Goal: Use online tool/utility: Utilize a website feature to perform a specific function

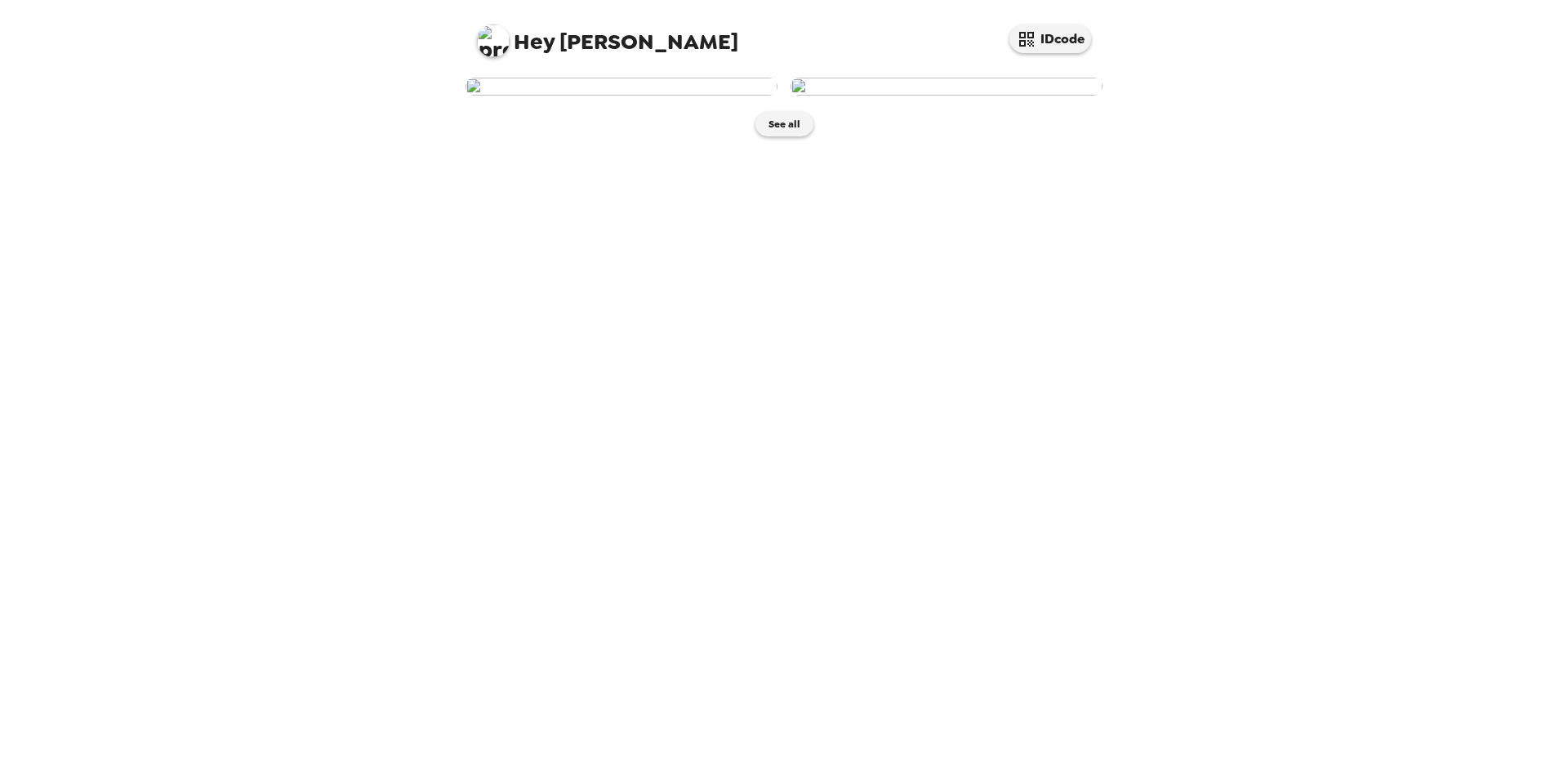
click at [905, 96] on img at bounding box center [946, 86] width 312 height 18
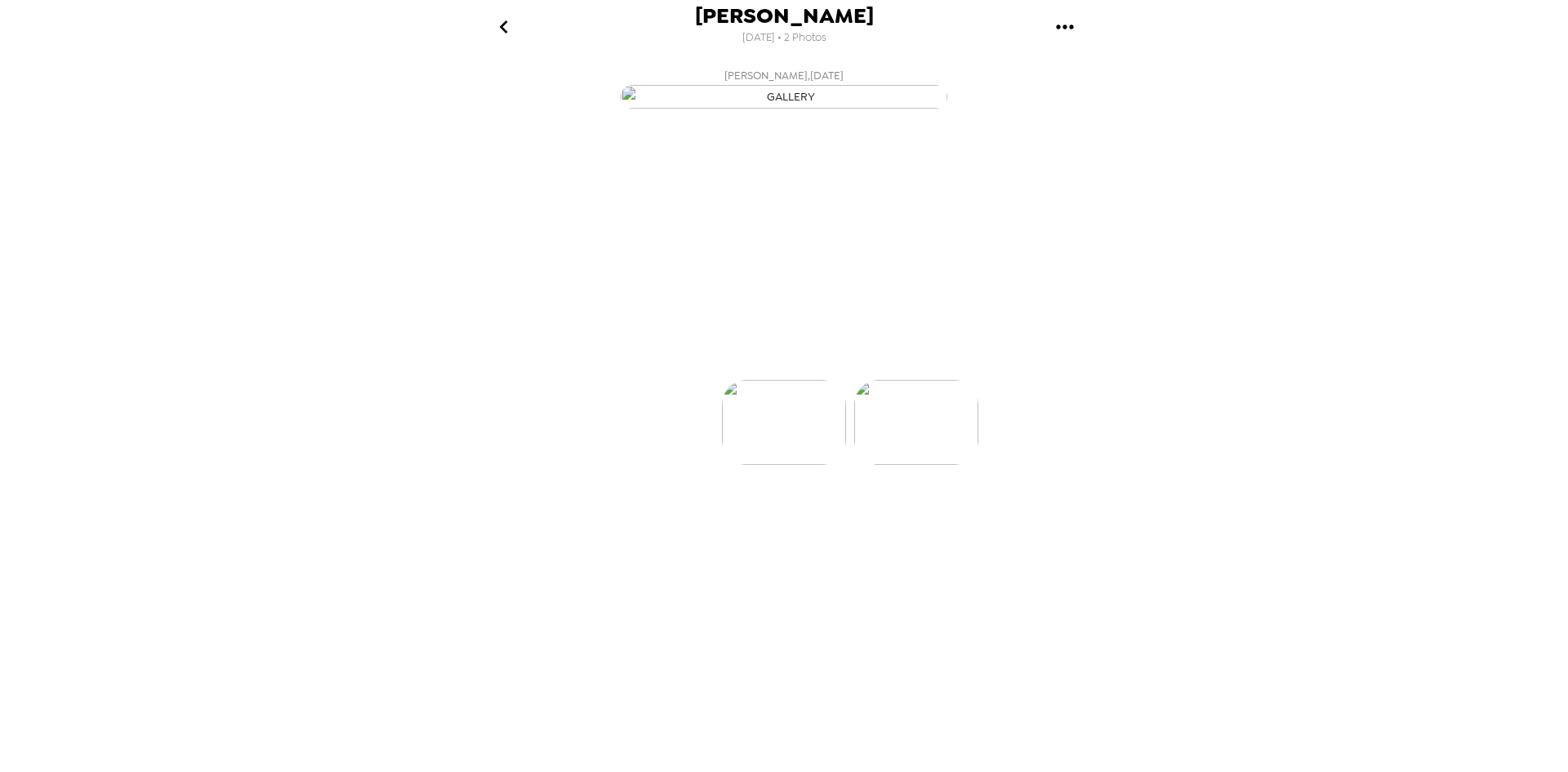
scroll to position [0, 131]
click at [736, 360] on p "Backdrops" at bounding box center [764, 350] width 74 height 20
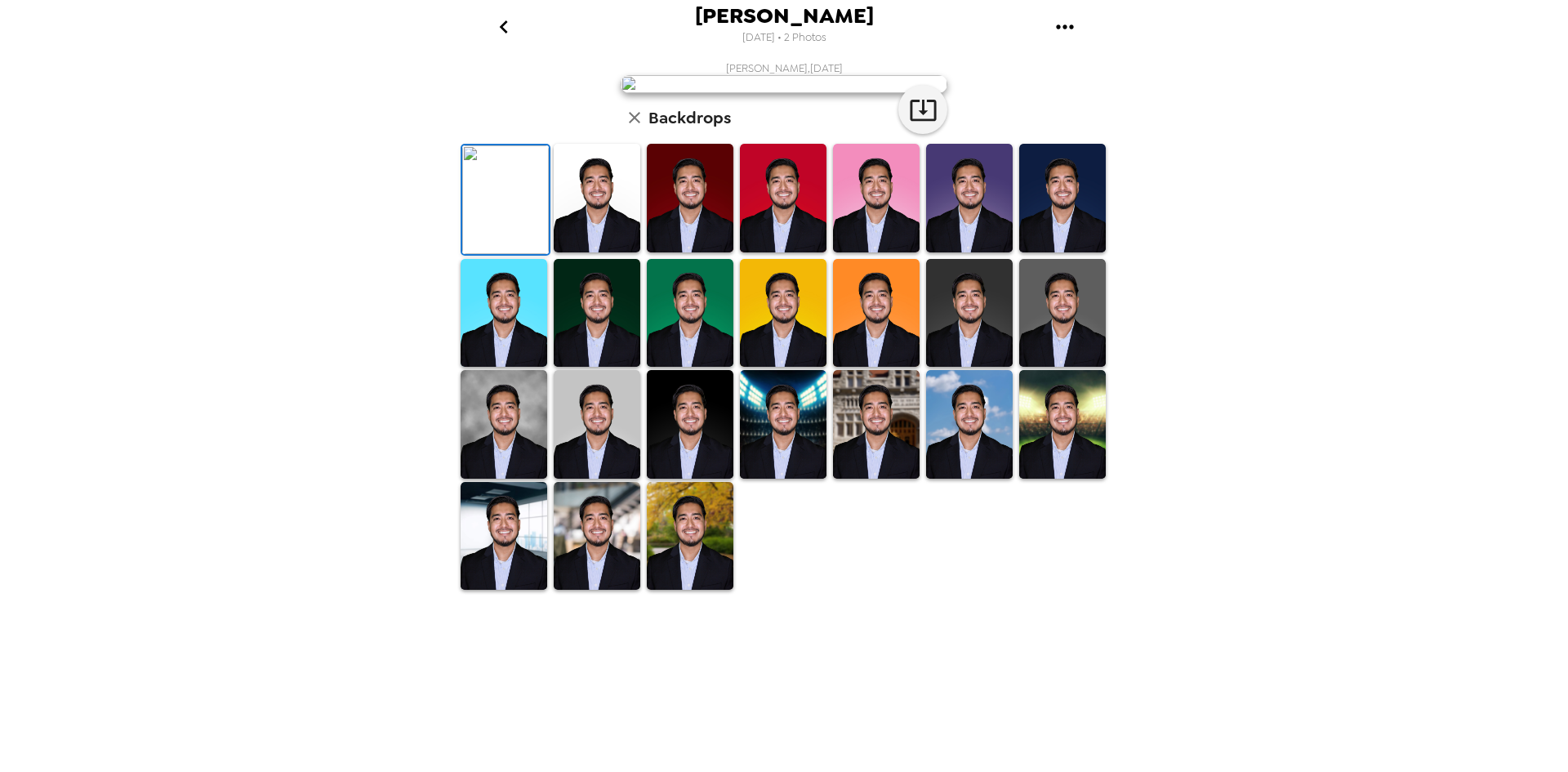
scroll to position [209, 0]
click at [890, 478] on img at bounding box center [876, 424] width 86 height 108
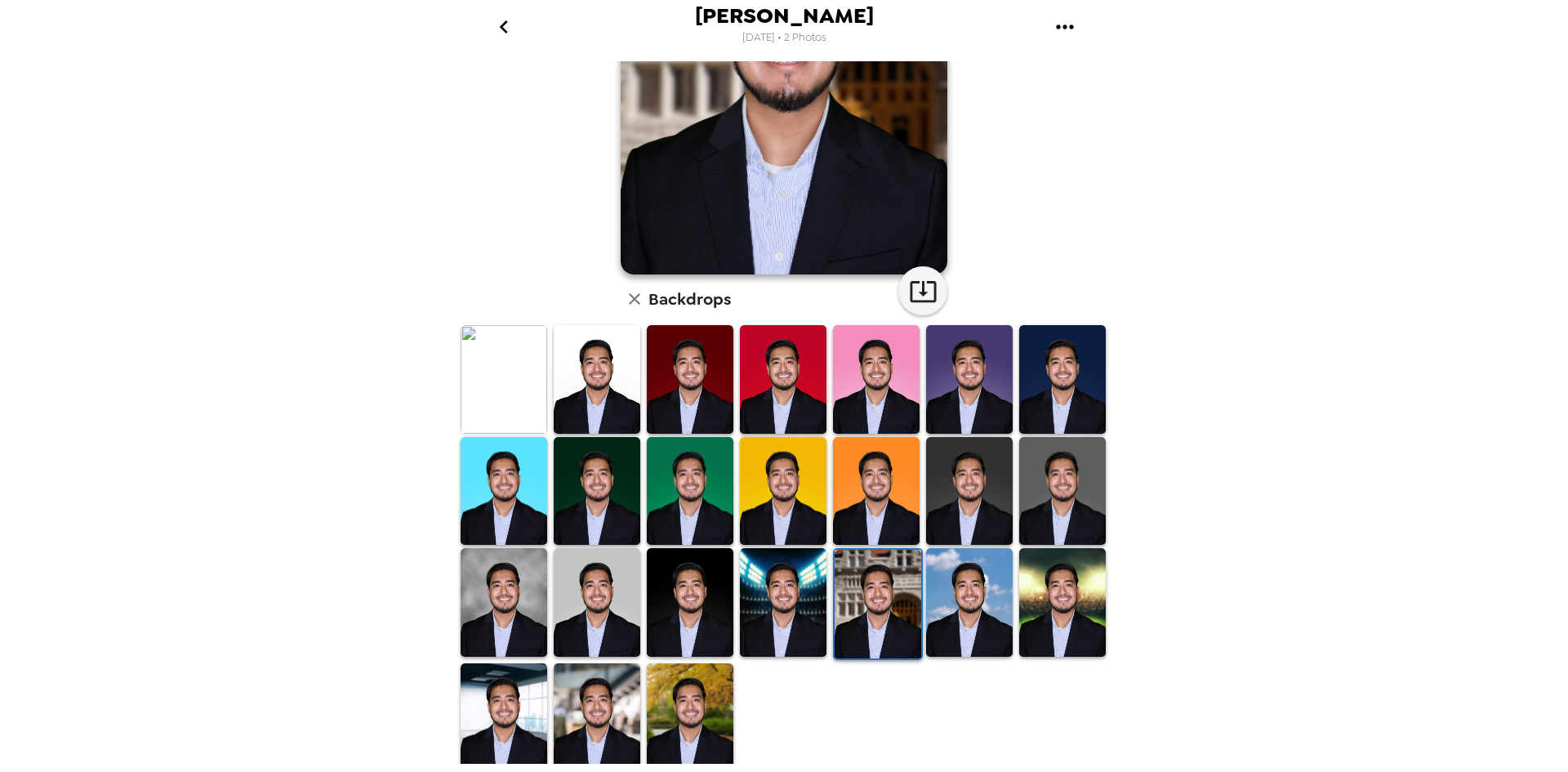
scroll to position [0, 0]
drag, startPoint x: 685, startPoint y: 711, endPoint x: 670, endPoint y: 711, distance: 15.0
click at [686, 711] on img at bounding box center [690, 717] width 86 height 108
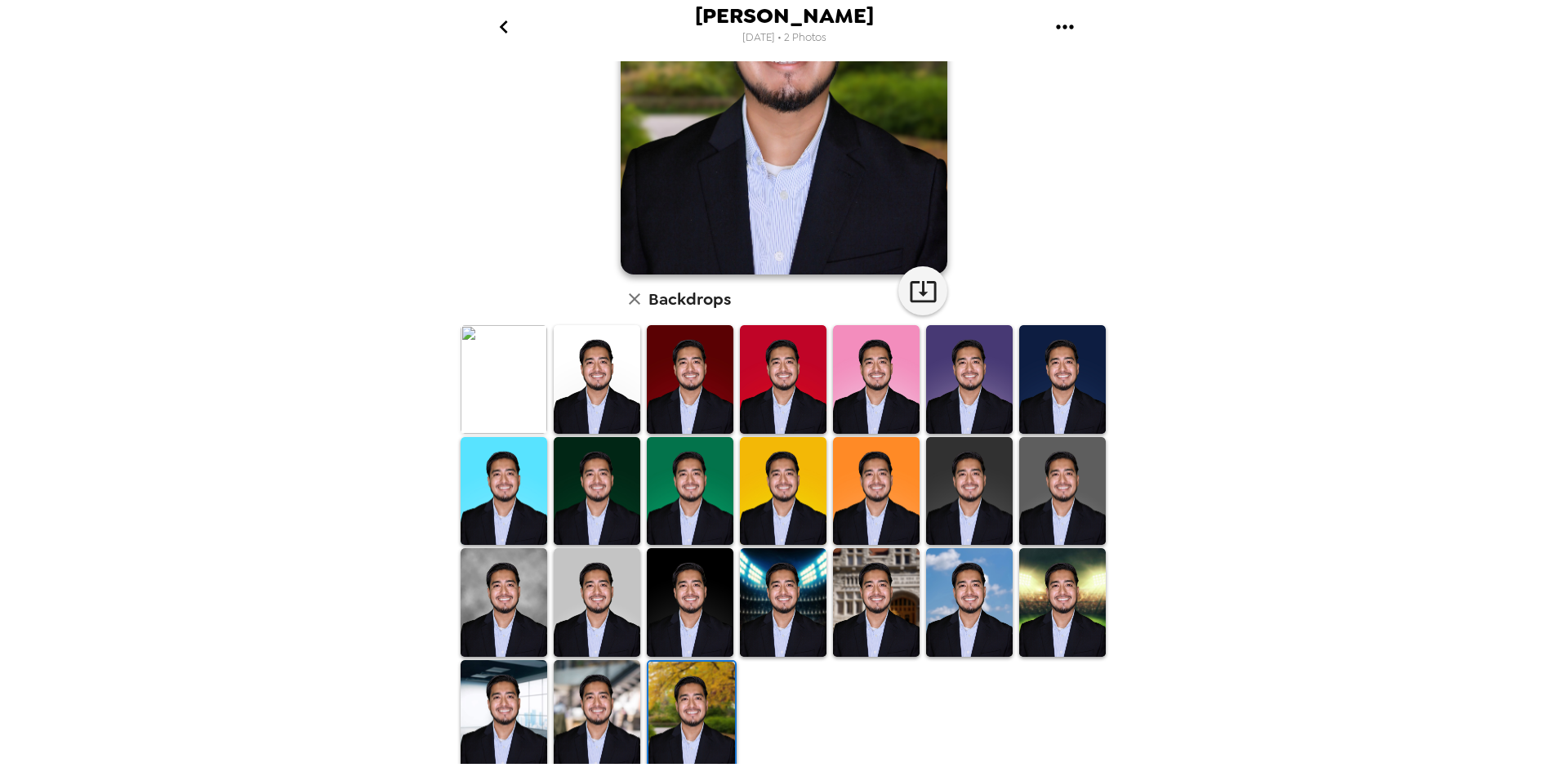
click at [506, 703] on img at bounding box center [503, 714] width 86 height 108
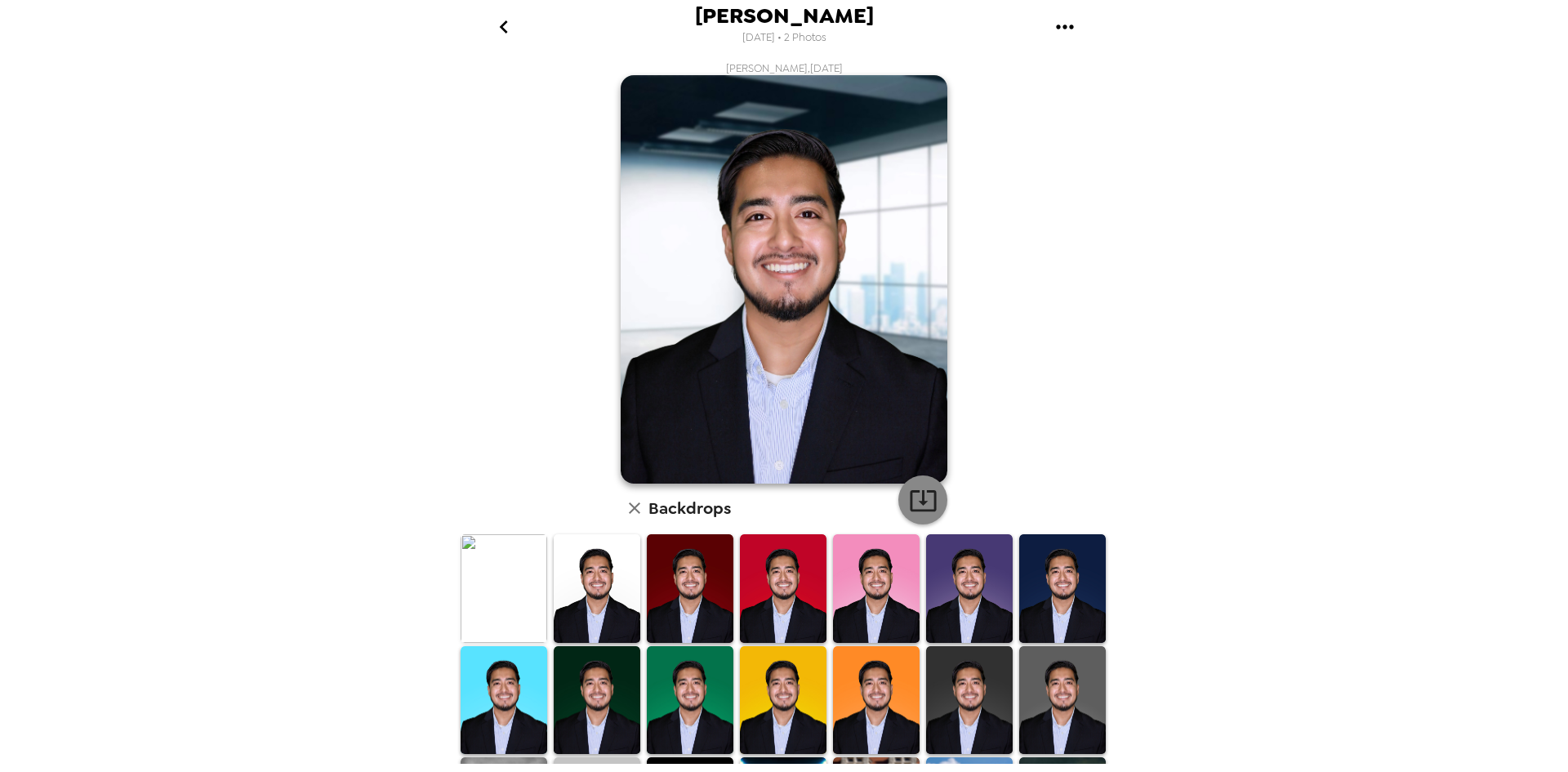
click at [918, 498] on icon "button" at bounding box center [923, 500] width 28 height 28
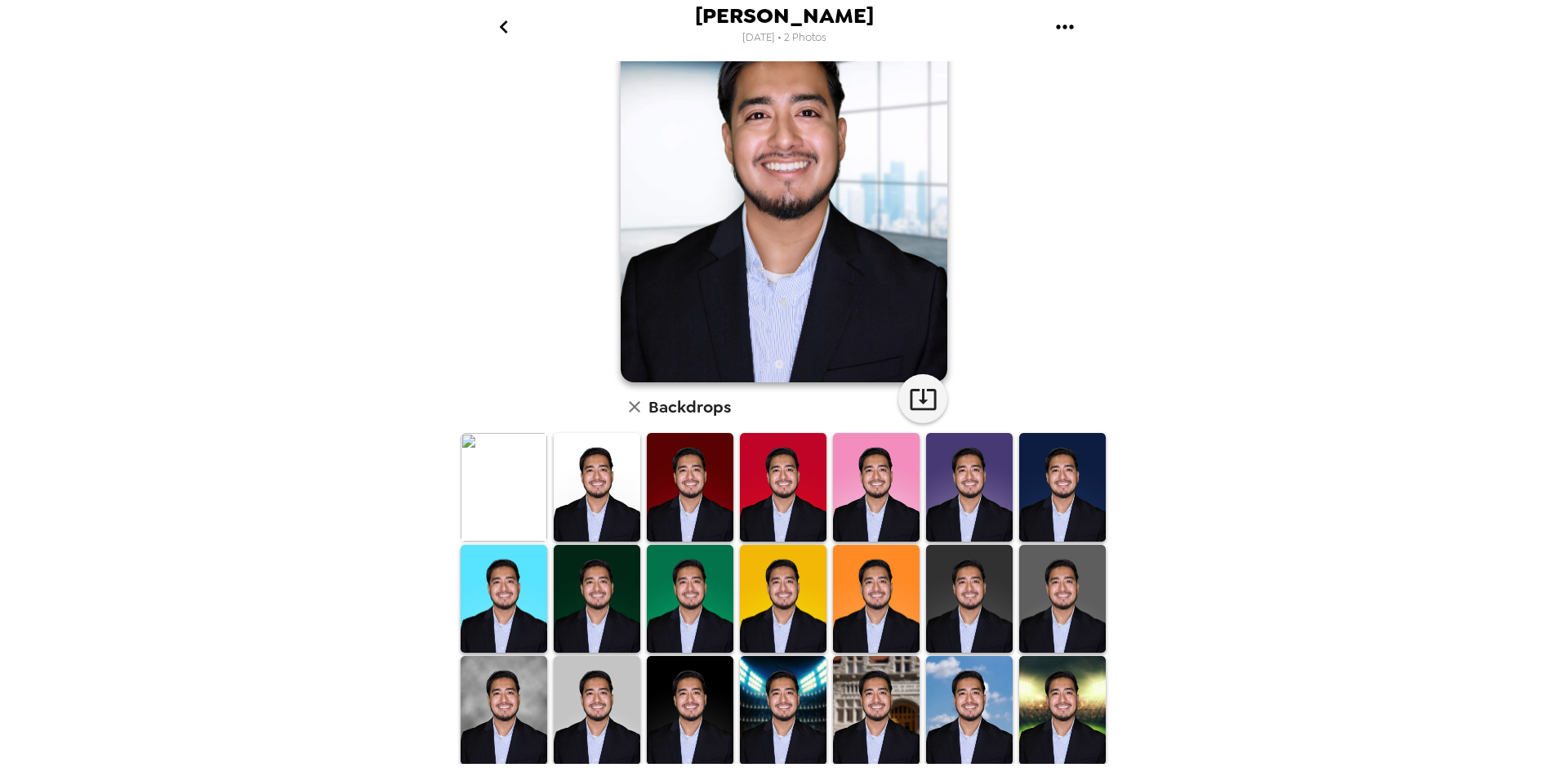
scroll to position [209, 0]
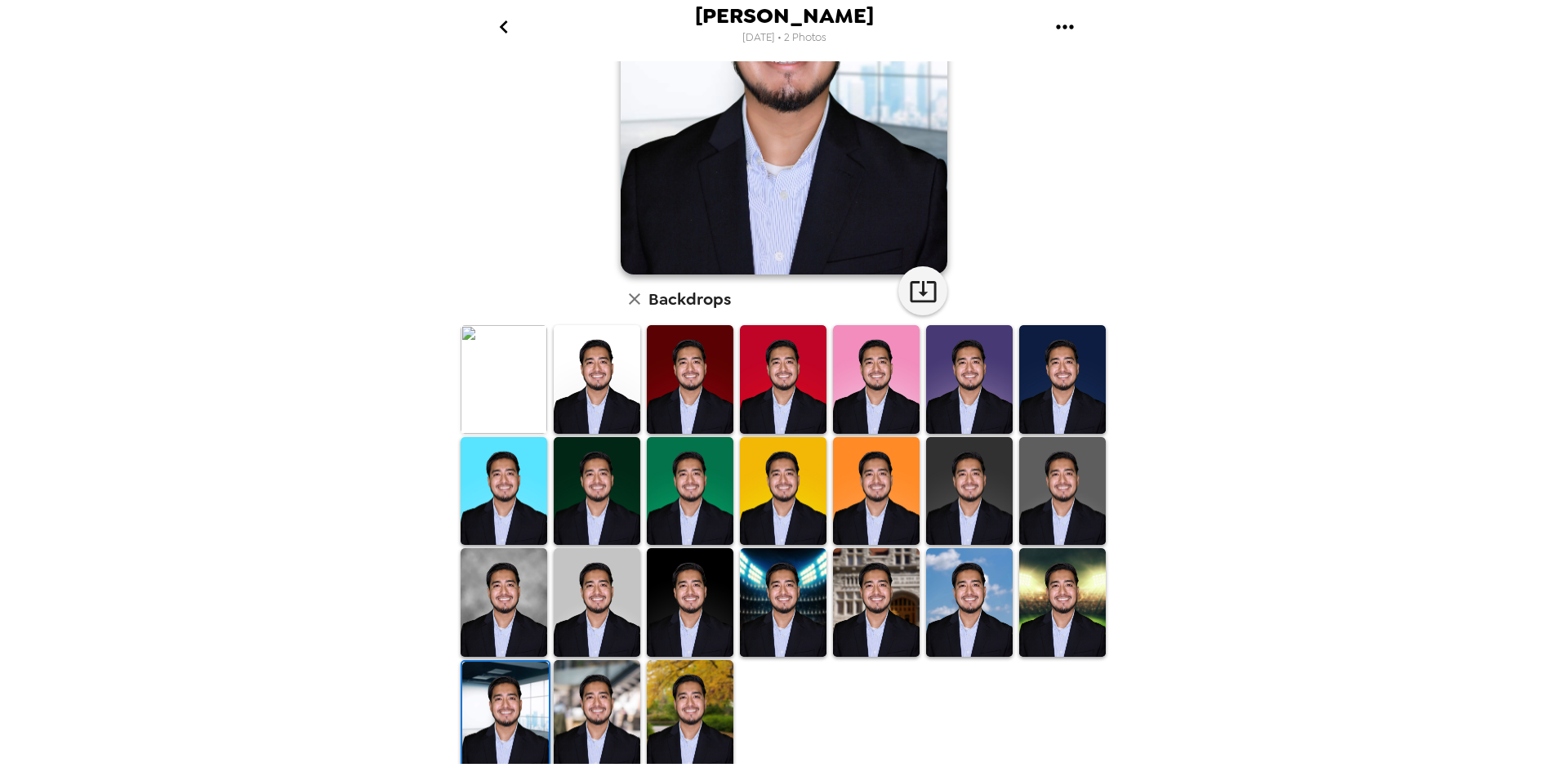
click at [538, 641] on img at bounding box center [503, 602] width 86 height 108
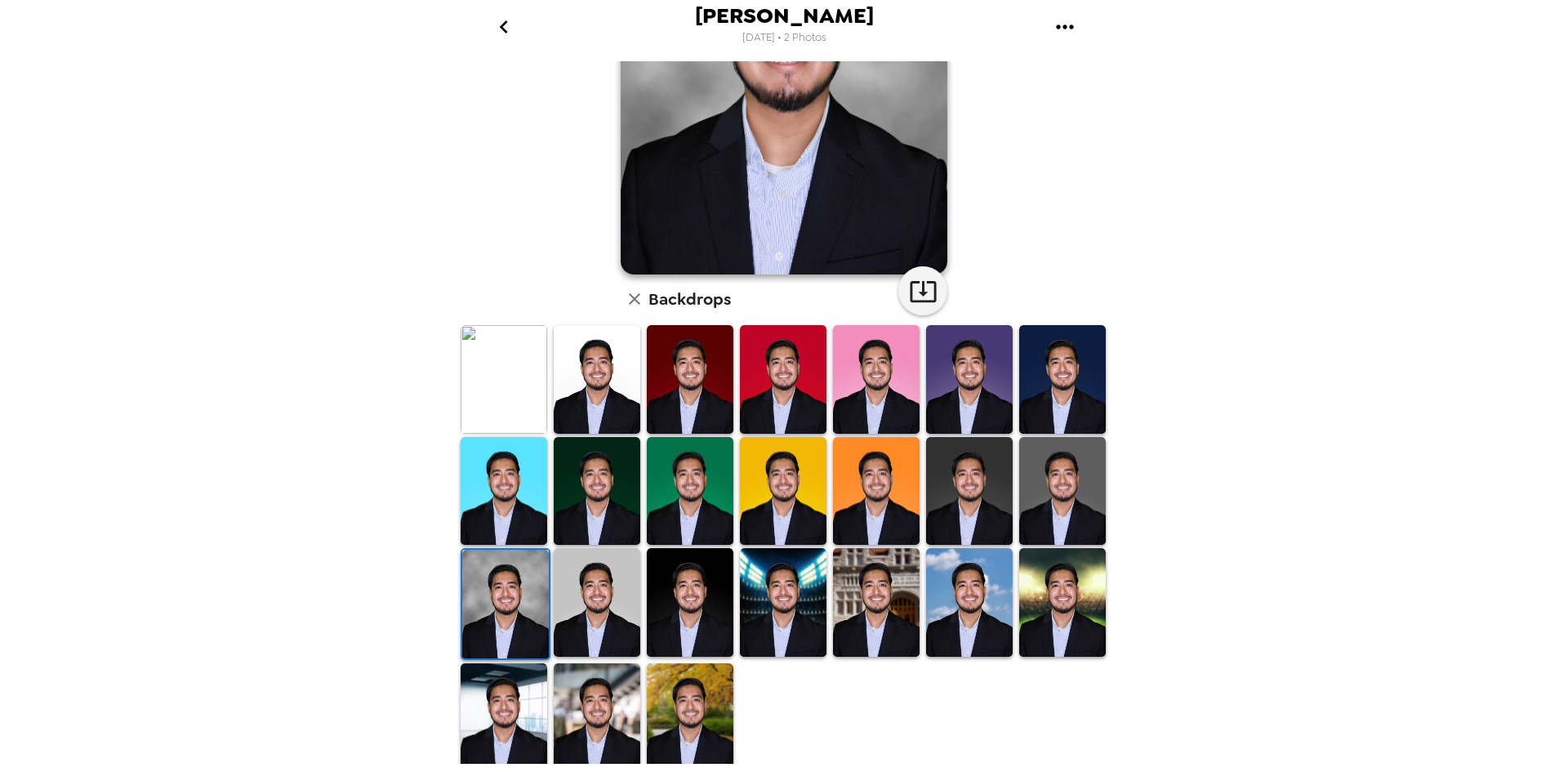
scroll to position [0, 0]
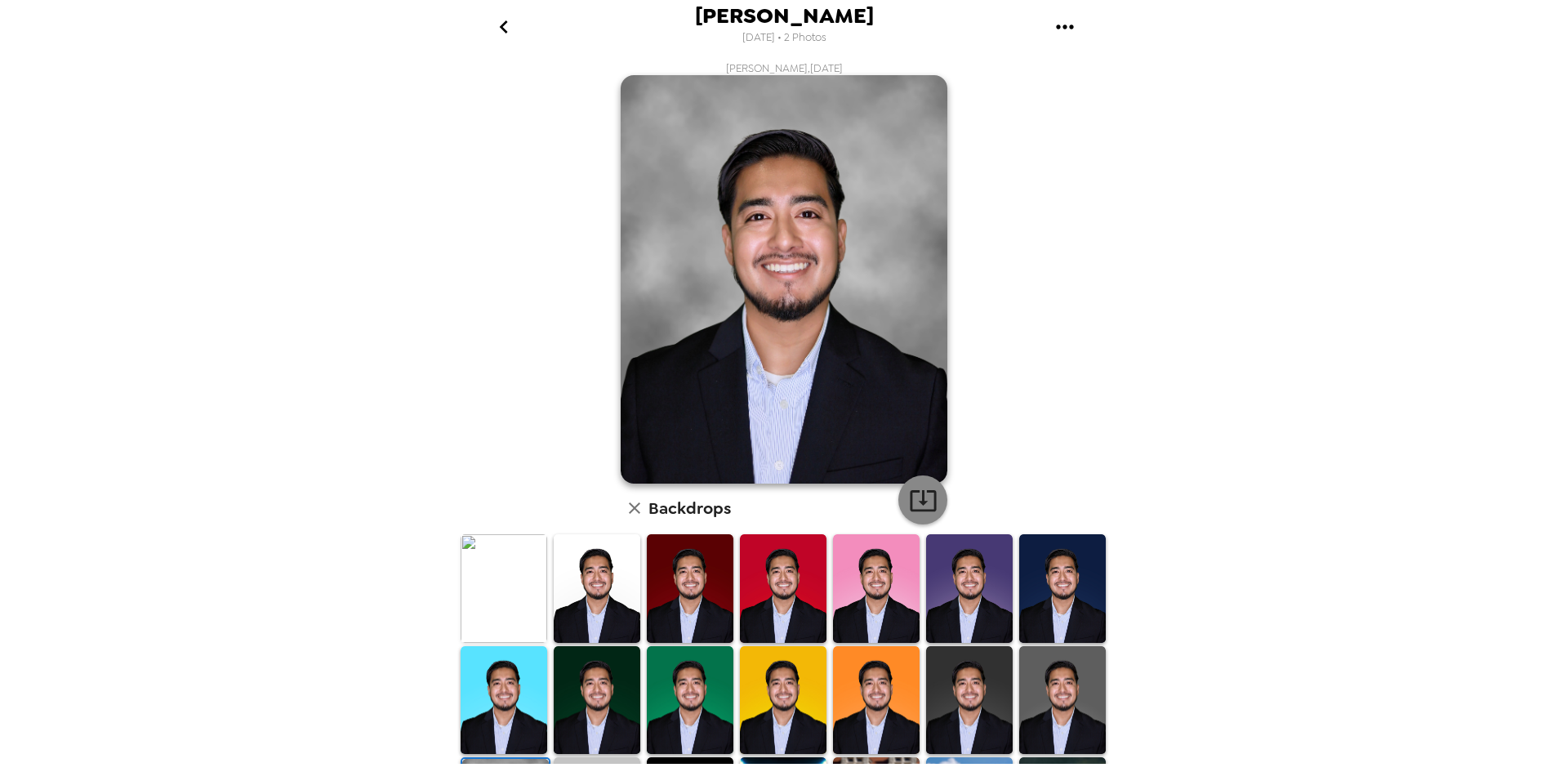
click at [927, 503] on icon "button" at bounding box center [923, 500] width 28 height 28
